Goal: Task Accomplishment & Management: Complete application form

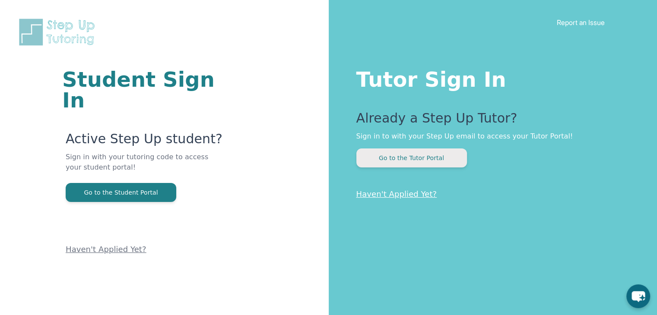
click at [426, 159] on button "Go to the Tutor Portal" at bounding box center [411, 157] width 111 height 19
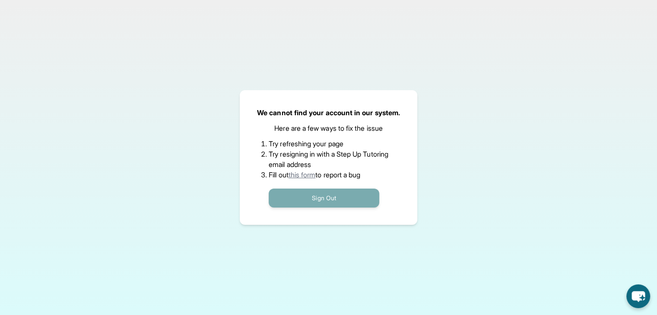
click at [346, 194] on button "Sign Out" at bounding box center [324, 198] width 111 height 19
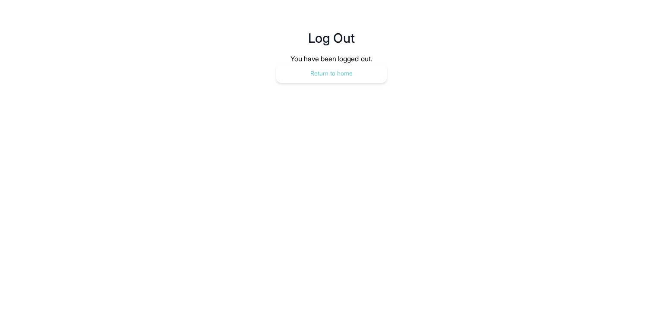
click at [347, 77] on button "Return to home" at bounding box center [331, 73] width 111 height 19
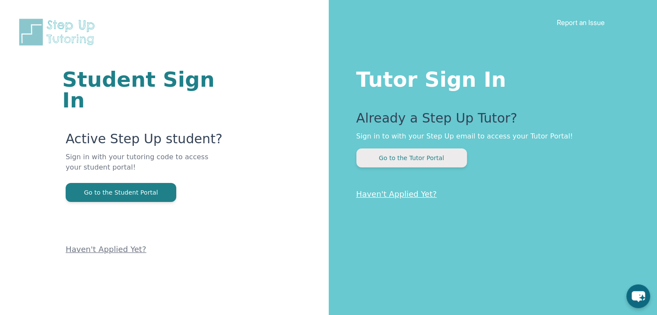
click at [413, 161] on button "Go to the Tutor Portal" at bounding box center [411, 157] width 111 height 19
click at [425, 158] on button "Go to the Tutor Portal" at bounding box center [411, 157] width 111 height 19
click at [427, 153] on button "Go to the Tutor Portal" at bounding box center [411, 157] width 111 height 19
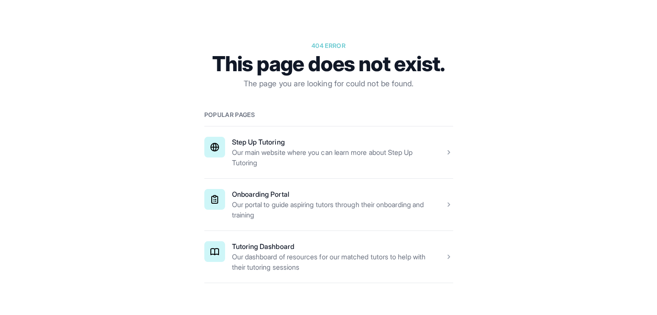
scroll to position [78, 0]
click at [328, 216] on span at bounding box center [328, 204] width 249 height 52
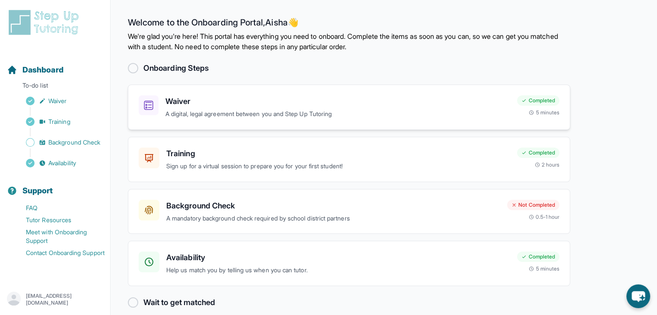
scroll to position [10, 0]
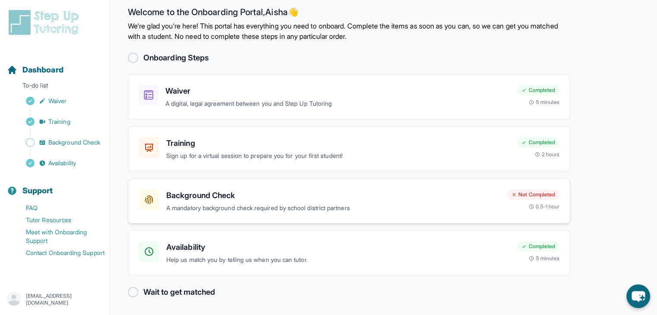
click at [262, 209] on p "A mandatory background check required by school district partners" at bounding box center [333, 208] width 334 height 10
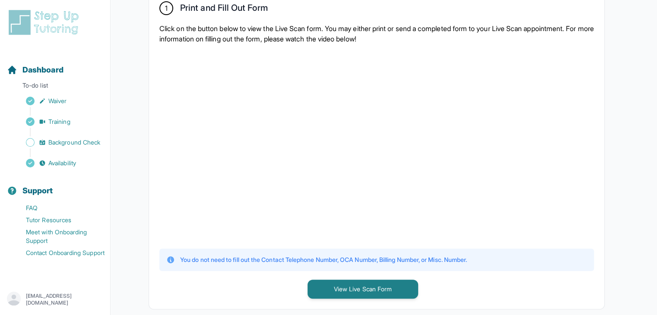
scroll to position [183, 0]
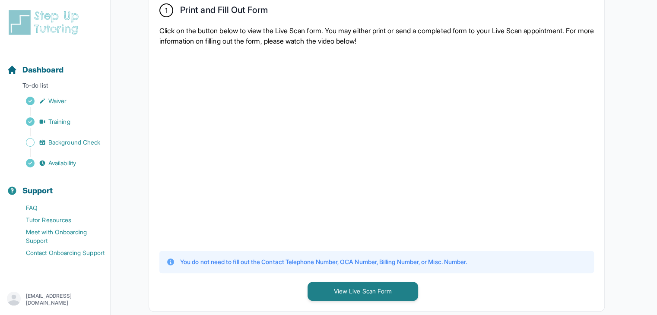
click at [60, 300] on p "aishaaaah739@gmail.com" at bounding box center [64, 300] width 77 height 14
click at [124, 301] on main "**********" at bounding box center [384, 278] width 546 height 922
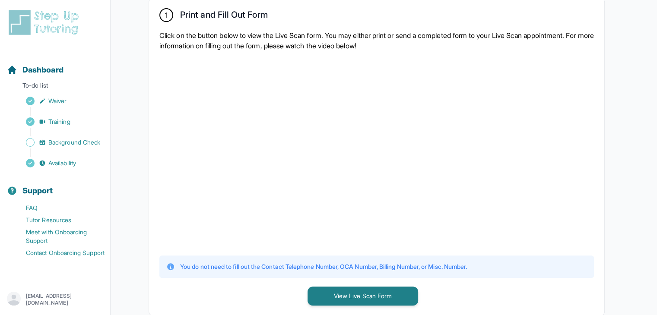
scroll to position [178, 0]
click at [507, 128] on div at bounding box center [376, 152] width 434 height 189
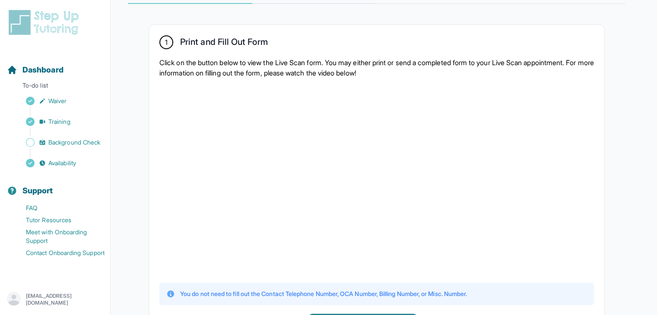
scroll to position [150, 0]
drag, startPoint x: 249, startPoint y: 61, endPoint x: 311, endPoint y: 59, distance: 61.8
click at [311, 59] on p "Click on the button below to view the Live Scan form. You may either print or s…" at bounding box center [376, 68] width 434 height 21
click at [509, 95] on div at bounding box center [376, 179] width 434 height 189
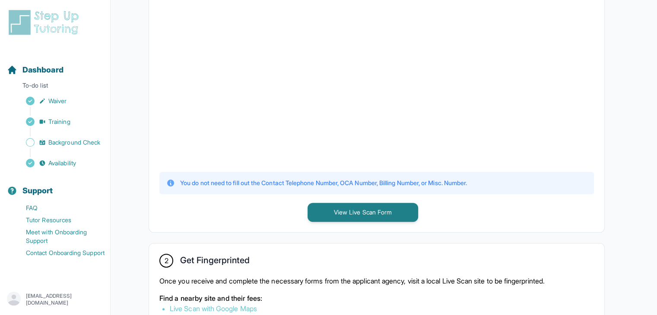
scroll to position [263, 0]
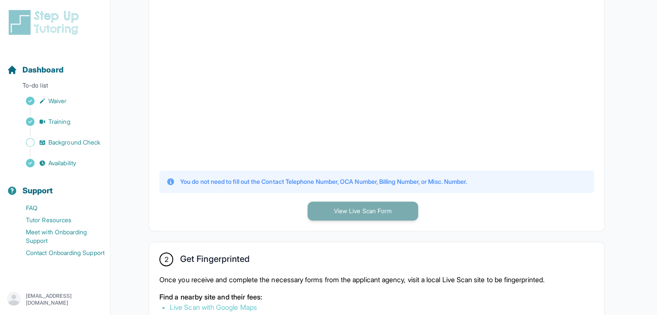
click at [358, 210] on button "View Live Scan Form" at bounding box center [362, 211] width 111 height 19
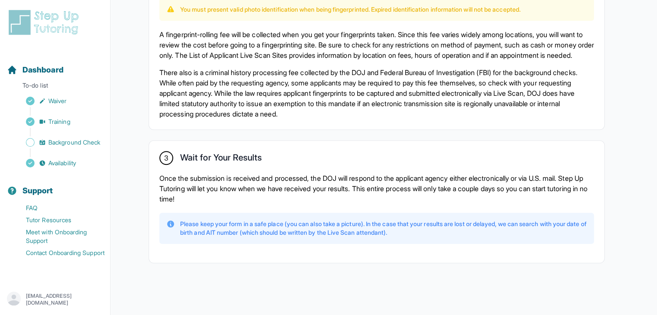
scroll to position [615, 0]
click at [81, 145] on span "Background Check" at bounding box center [74, 142] width 52 height 9
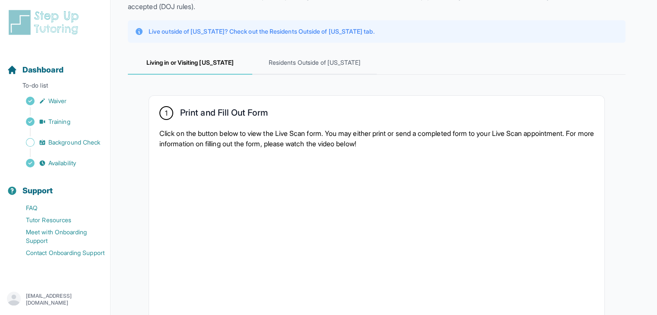
scroll to position [0, 0]
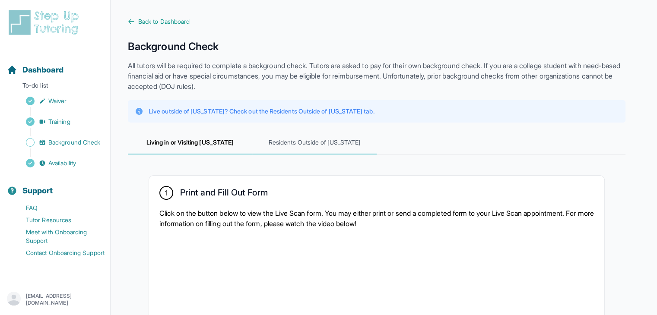
click at [337, 144] on span "Residents Outside of California" at bounding box center [314, 142] width 124 height 23
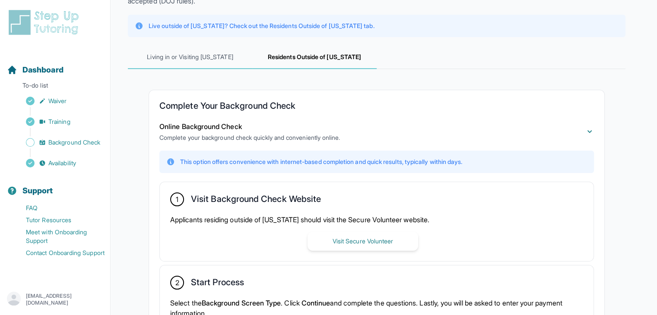
scroll to position [83, 0]
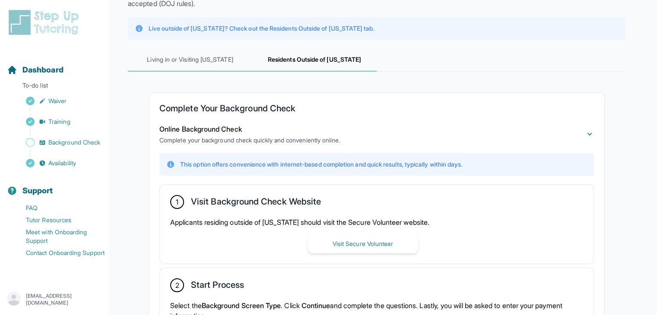
click at [192, 61] on span "Living in or Visiting California" at bounding box center [190, 59] width 124 height 23
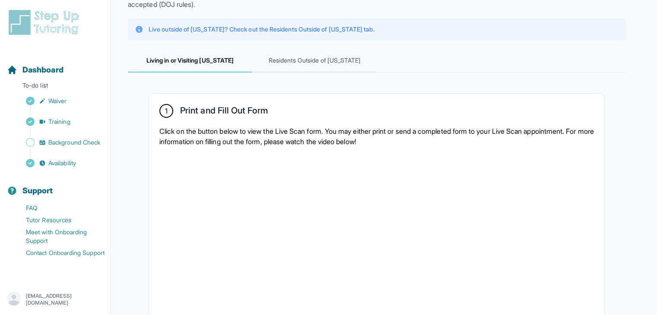
scroll to position [0, 0]
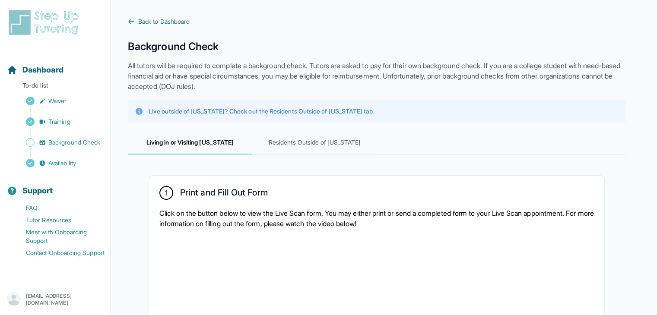
click at [133, 25] on link "Back to Dashboard" at bounding box center [376, 21] width 497 height 9
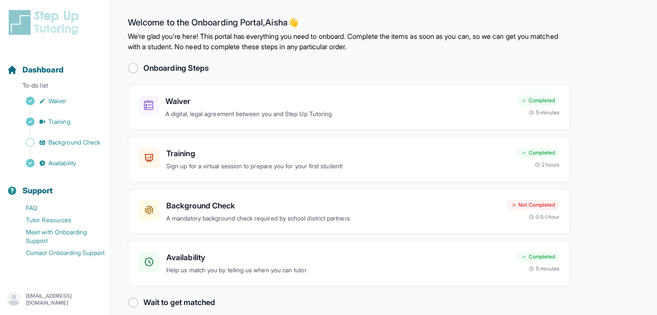
scroll to position [10, 0]
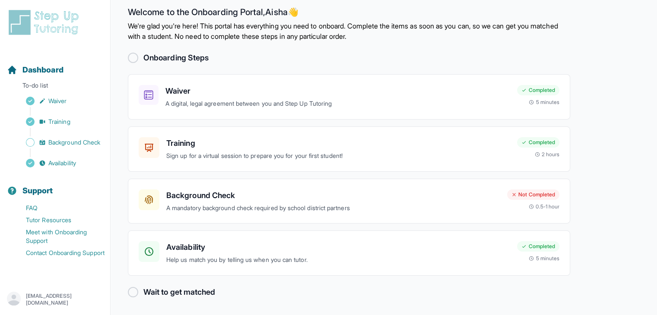
click at [161, 291] on h2 "Wait to get matched" at bounding box center [179, 292] width 72 height 12
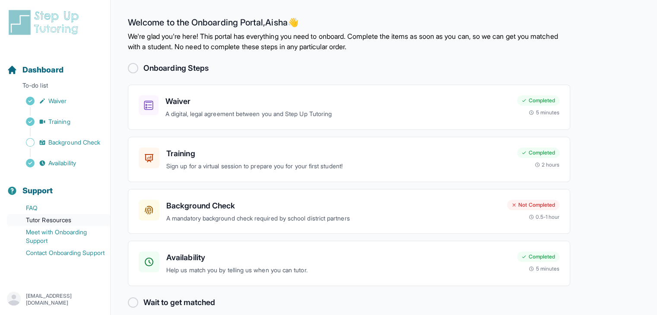
click at [53, 220] on link "Tutor Resources" at bounding box center [58, 220] width 103 height 12
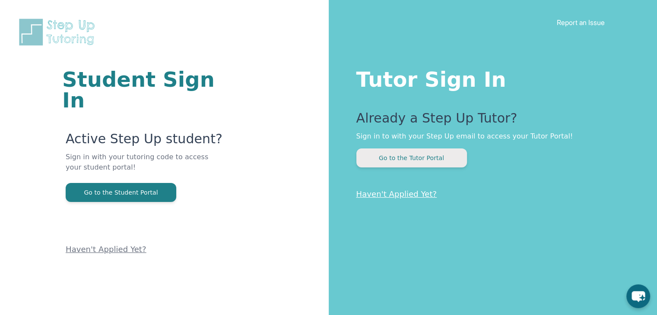
click at [425, 159] on button "Go to the Tutor Portal" at bounding box center [411, 157] width 111 height 19
